Goal: Use online tool/utility: Utilize a website feature to perform a specific function

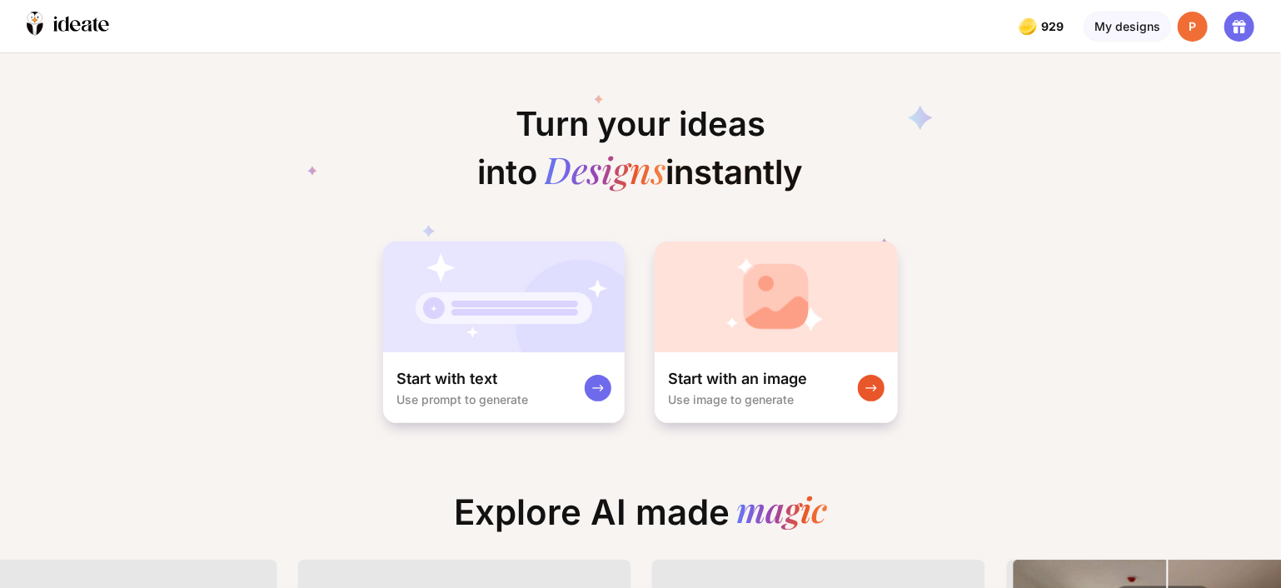
click at [775, 334] on img at bounding box center [776, 297] width 243 height 111
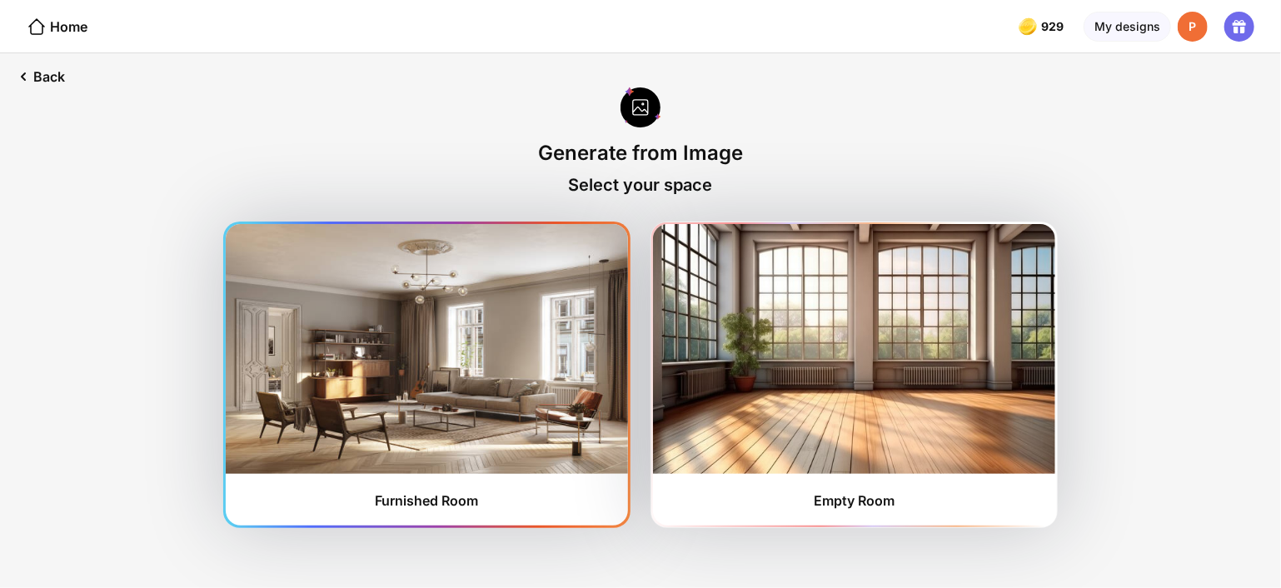
click at [433, 342] on img at bounding box center [427, 349] width 402 height 250
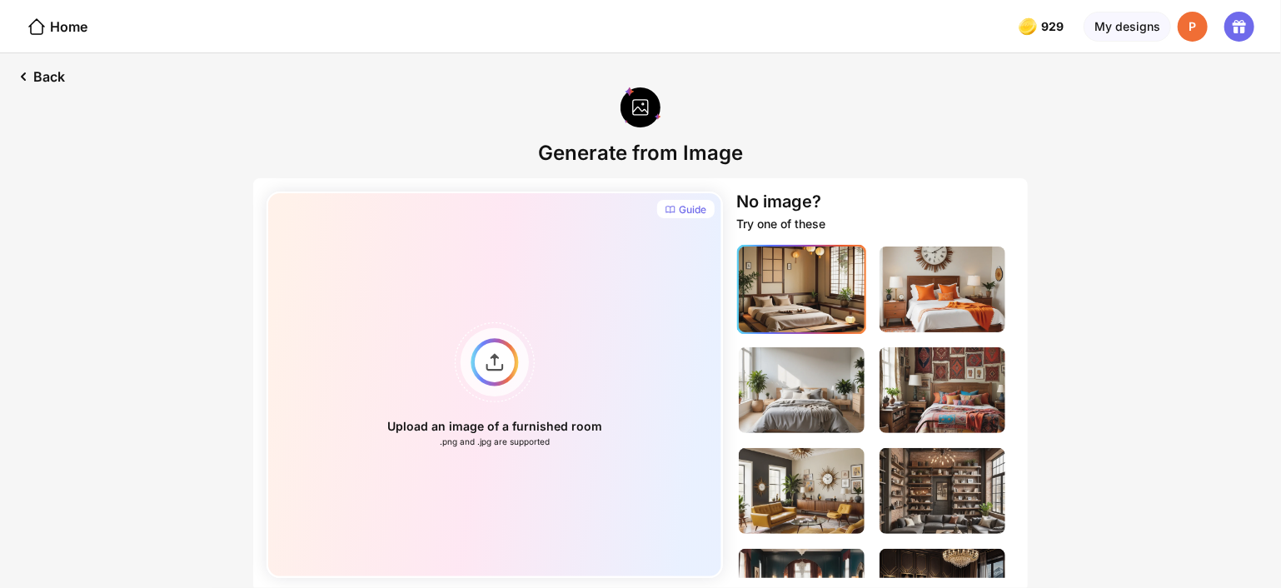
click at [800, 280] on img at bounding box center [802, 290] width 126 height 86
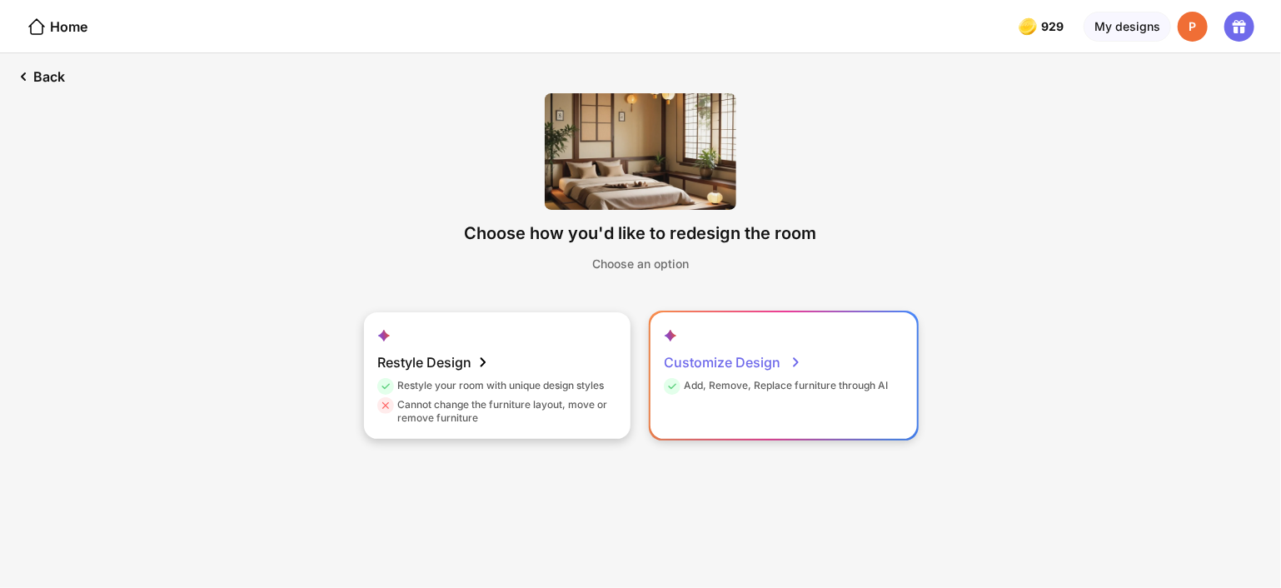
click at [746, 374] on div "Customize Design" at bounding box center [733, 362] width 138 height 33
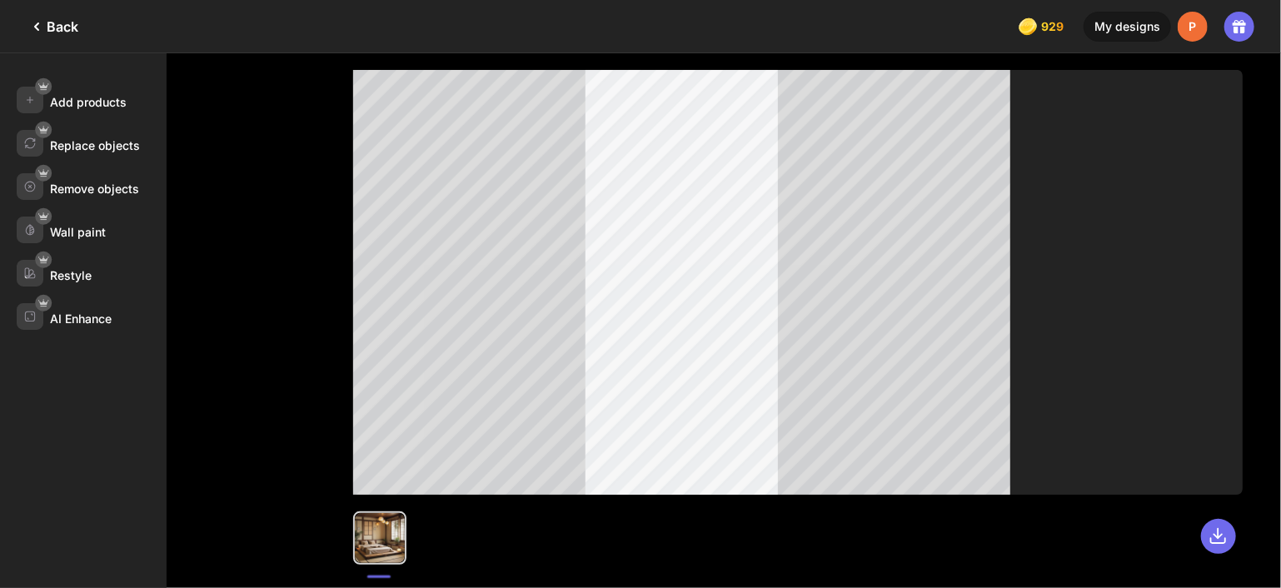
click at [57, 35] on div "Back" at bounding box center [53, 27] width 52 height 20
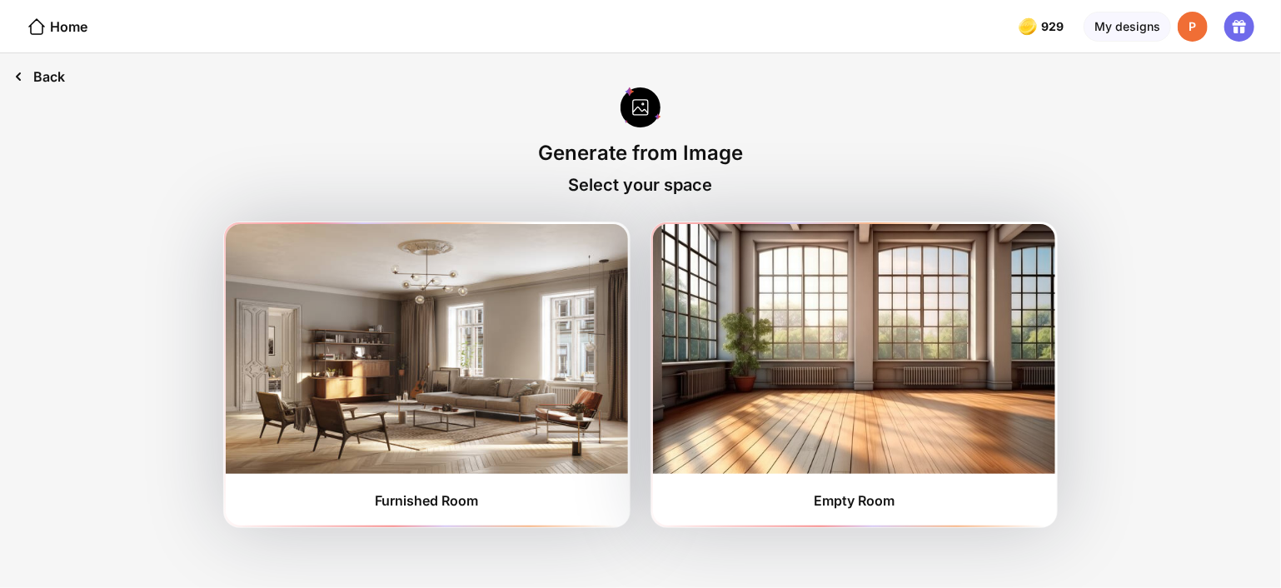
click at [43, 80] on div "Back" at bounding box center [39, 76] width 78 height 47
click at [57, 21] on div "Home" at bounding box center [57, 27] width 61 height 20
